Goal: Information Seeking & Learning: Learn about a topic

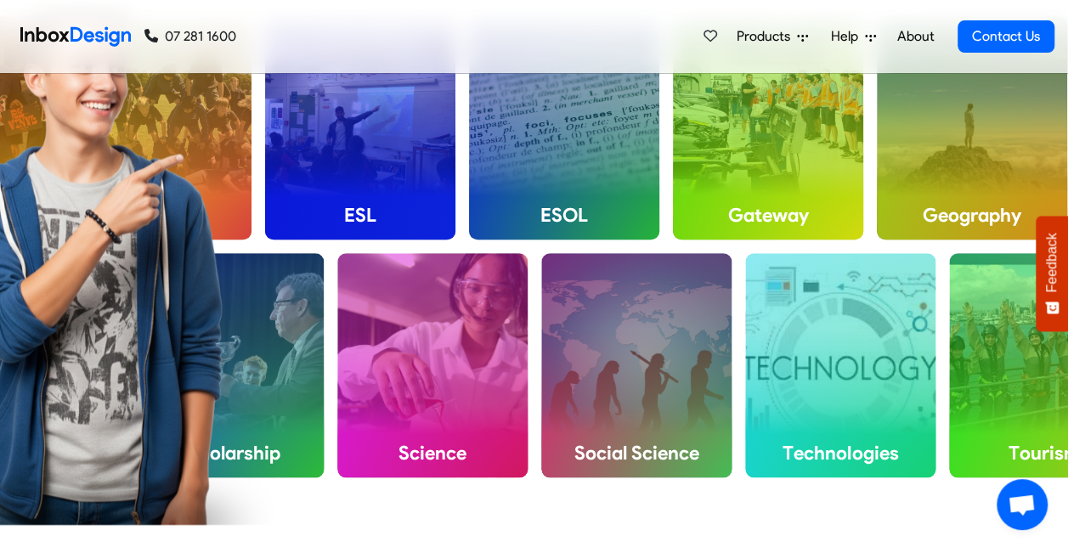
scroll to position [934, 0]
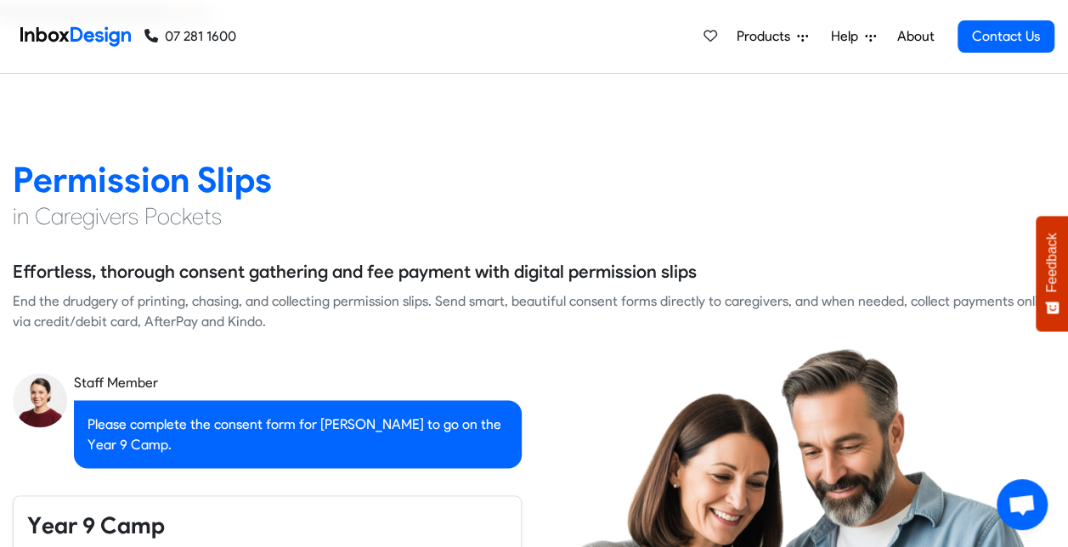
checkbox input "true"
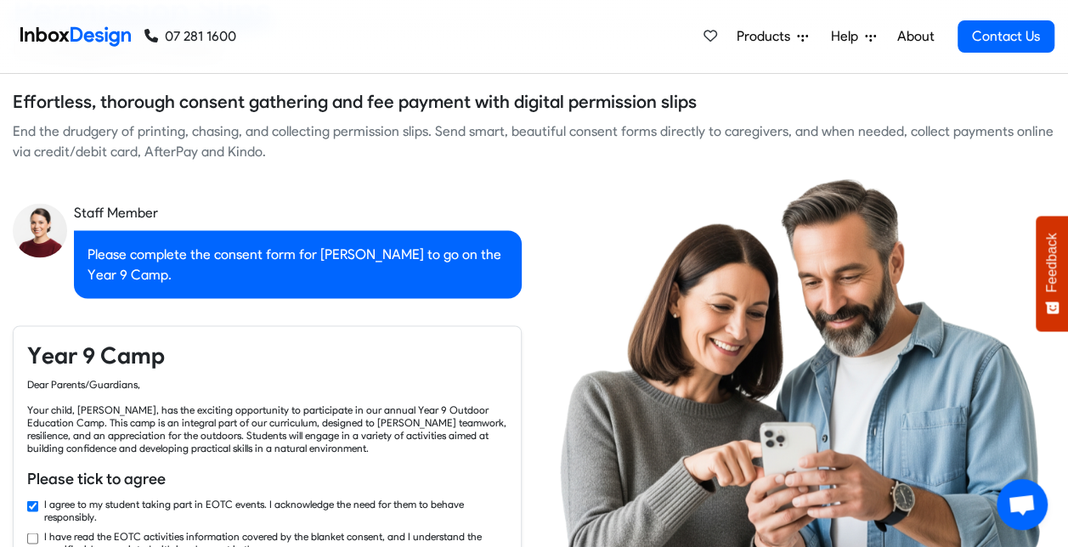
checkbox input "true"
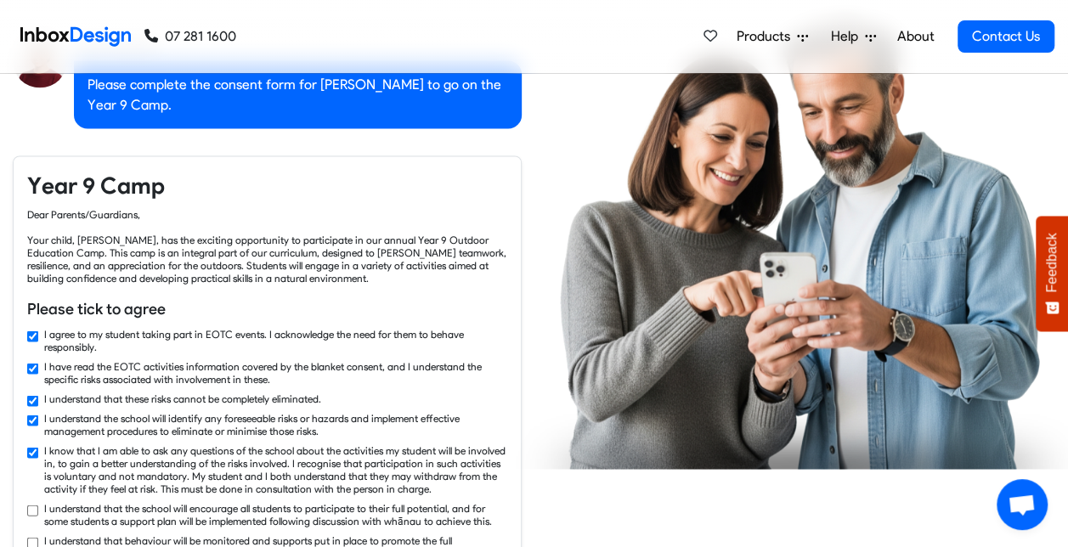
checkbox input "true"
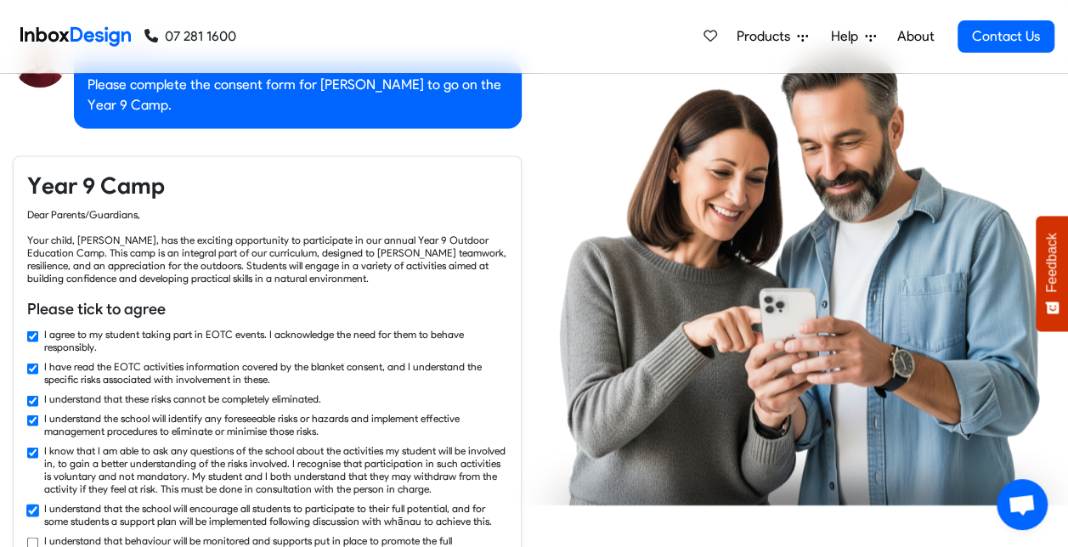
checkbox input "true"
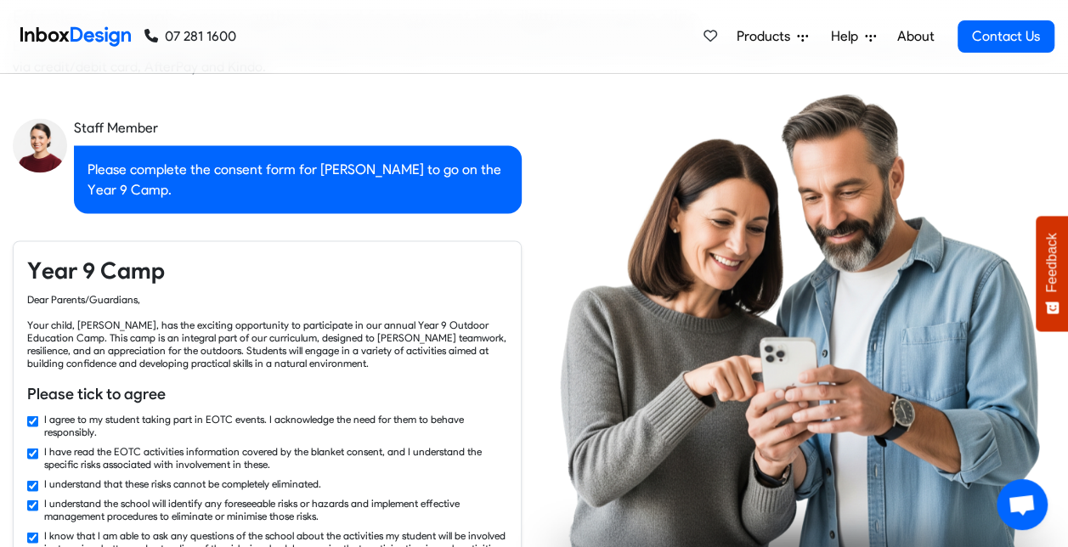
checkbox input "false"
checkbox input "true"
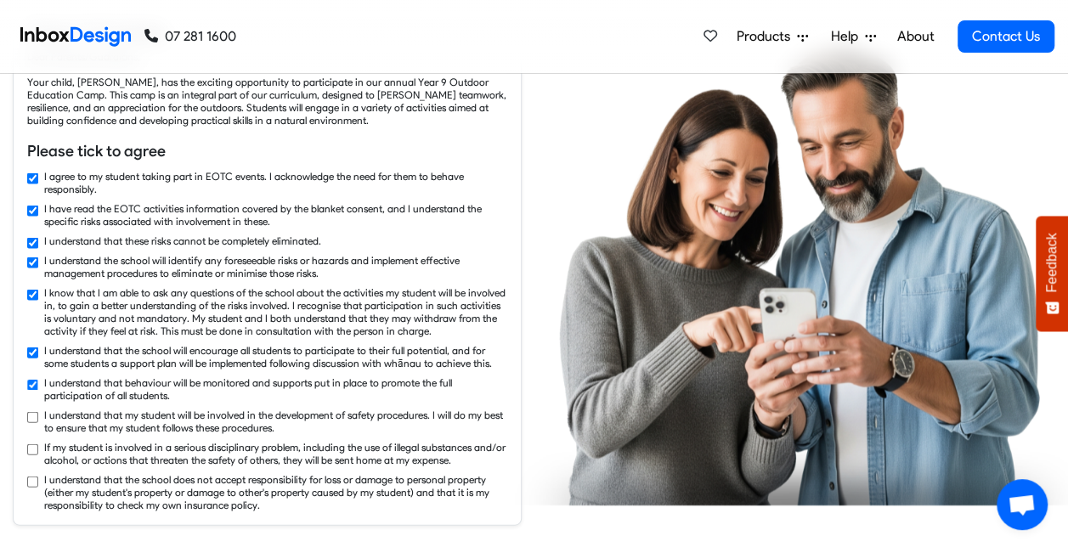
checkbox input "true"
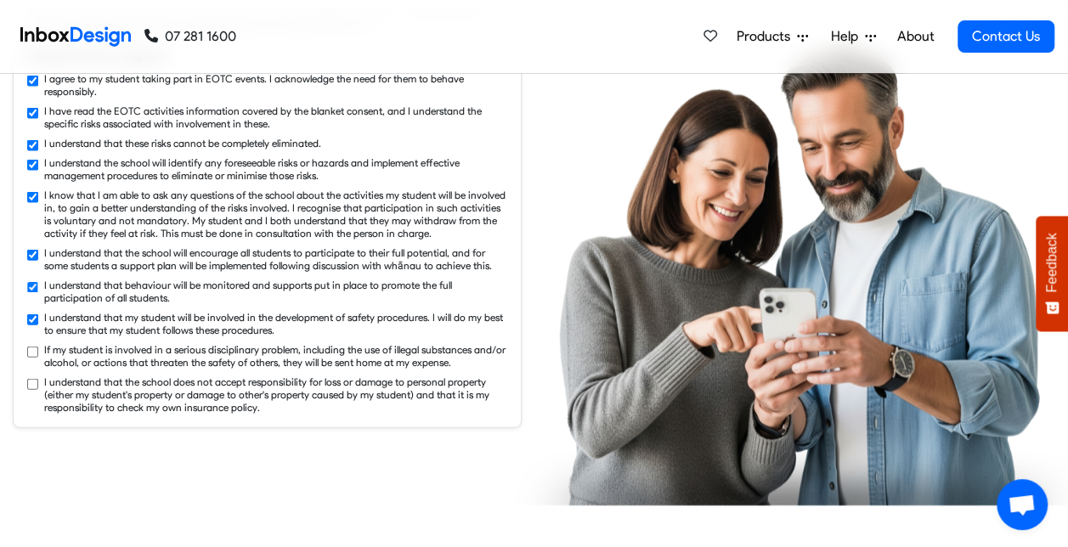
checkbox input "true"
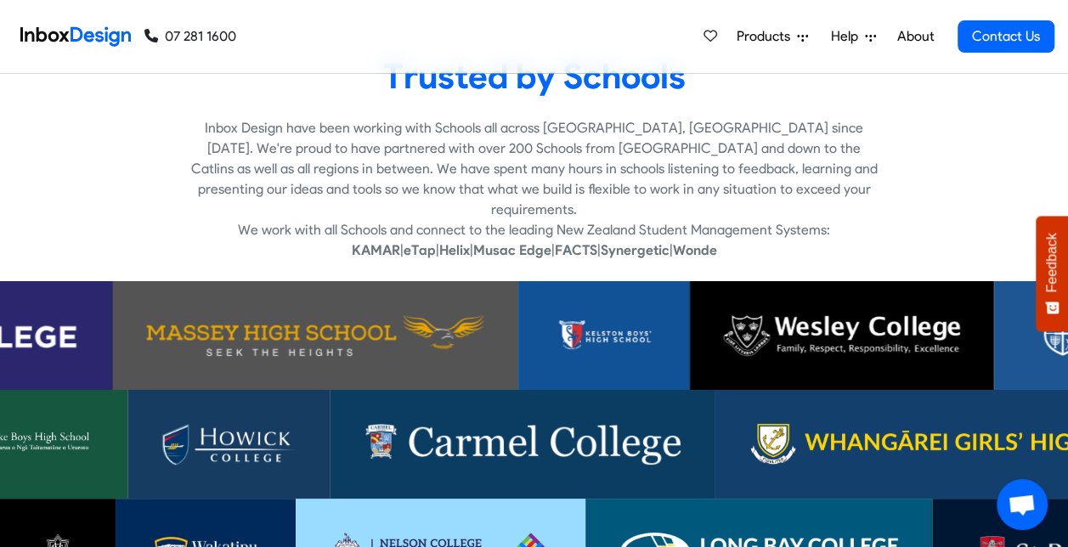
scroll to position [3049, 0]
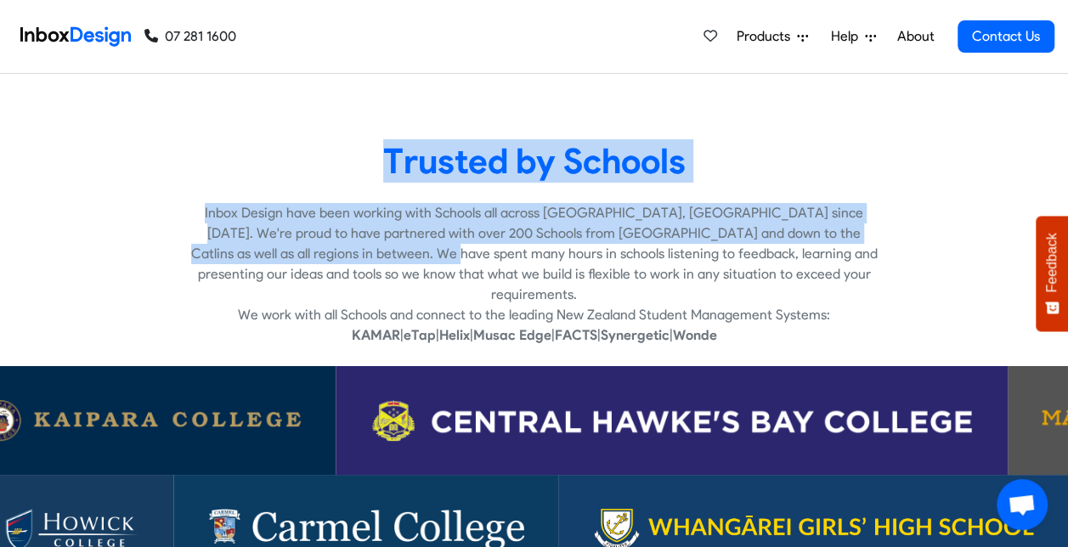
drag, startPoint x: 277, startPoint y: 168, endPoint x: 228, endPoint y: 253, distance: 97.8
click at [228, 253] on div "Trusted by Schools Inbox Design have been working with Schools all across [GEOG…" at bounding box center [534, 242] width 1068 height 206
click at [228, 256] on p "Inbox Design have been working with Schools all across [GEOGRAPHIC_DATA], [GEOG…" at bounding box center [534, 254] width 686 height 102
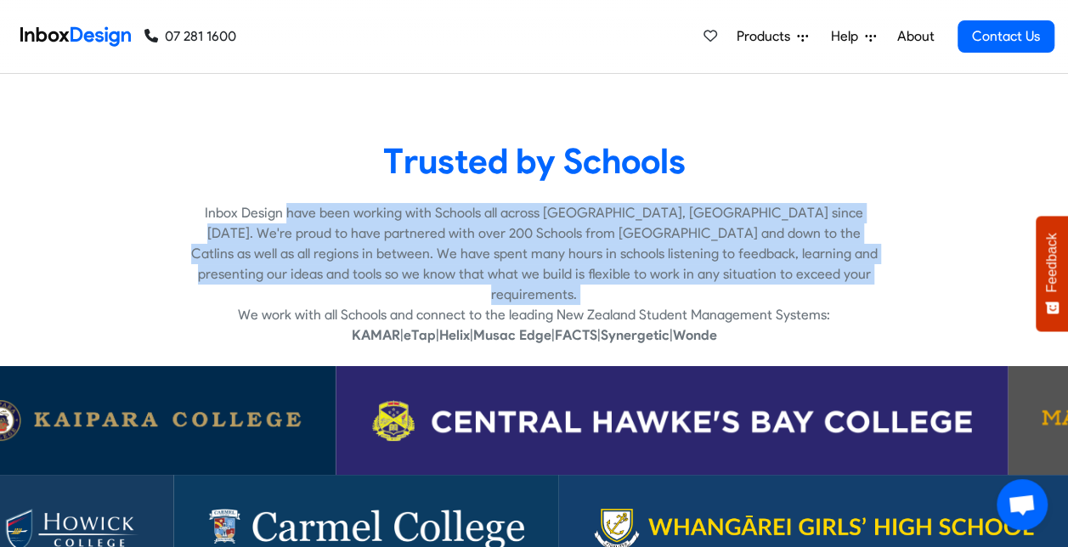
drag, startPoint x: 223, startPoint y: 296, endPoint x: 164, endPoint y: 200, distance: 113.6
click at [164, 200] on div "Trusted by Schools Inbox Design have been working with Schools all across [GEOG…" at bounding box center [534, 242] width 1068 height 206
drag, startPoint x: 164, startPoint y: 200, endPoint x: 156, endPoint y: 192, distance: 10.8
click at [156, 192] on div "Trusted by Schools Inbox Design have been working with Schools all across [GEOG…" at bounding box center [534, 242] width 1068 height 206
click at [161, 200] on div "Trusted by Schools Inbox Design have been working with Schools all across [GEOG…" at bounding box center [534, 242] width 1068 height 206
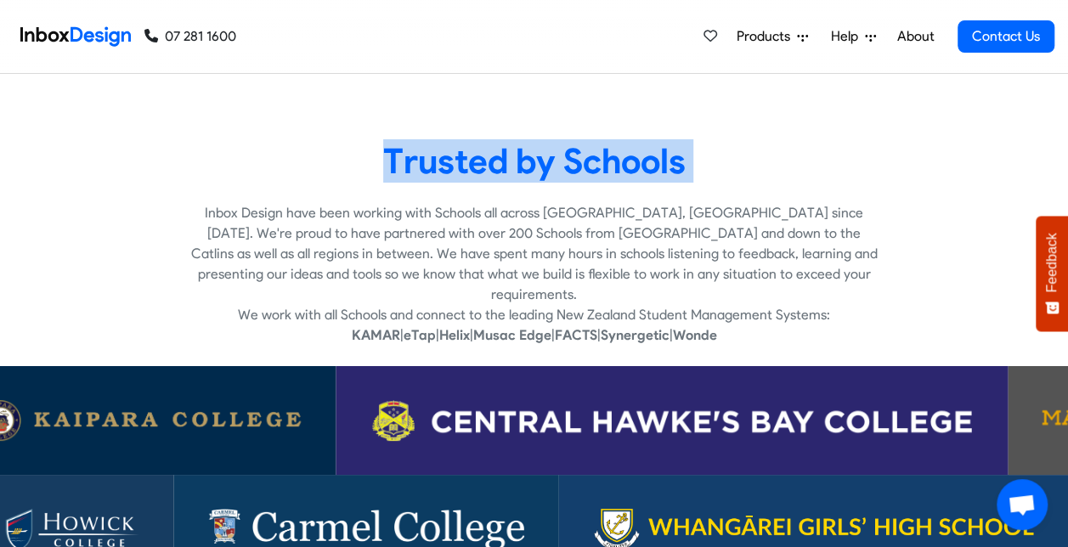
drag, startPoint x: 112, startPoint y: 163, endPoint x: 117, endPoint y: 222, distance: 58.8
click at [117, 222] on div "Trusted by Schools Inbox Design have been working with Schools all across [GEOG…" at bounding box center [534, 242] width 1068 height 206
click at [117, 223] on div "Inbox Design have been working with Schools all across [GEOGRAPHIC_DATA], [GEOG…" at bounding box center [534, 274] width 1068 height 143
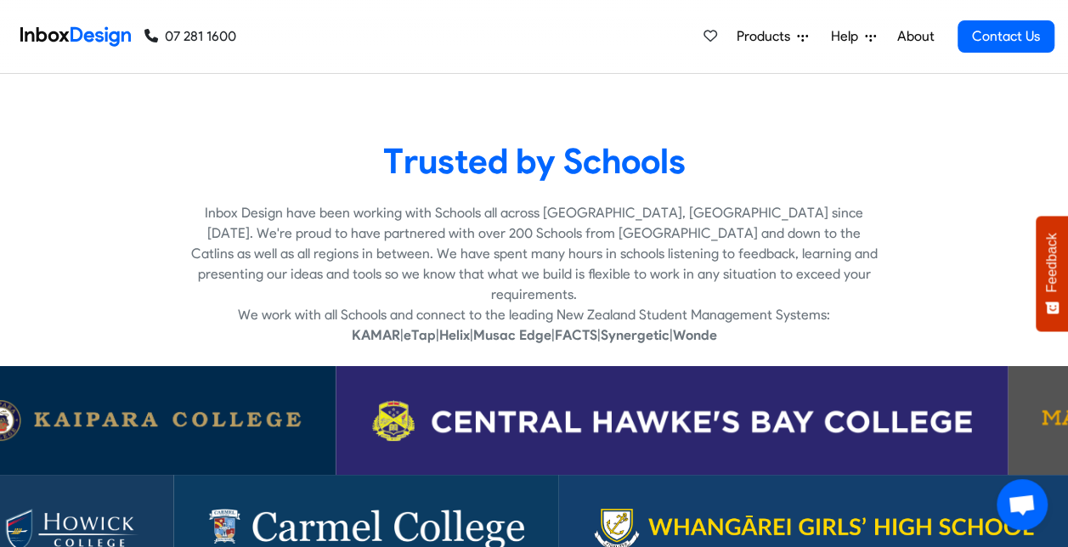
click at [114, 244] on div "Inbox Design have been working with Schools all across [GEOGRAPHIC_DATA], [GEOG…" at bounding box center [534, 274] width 1068 height 143
